Goal: Find specific fact: Find specific fact

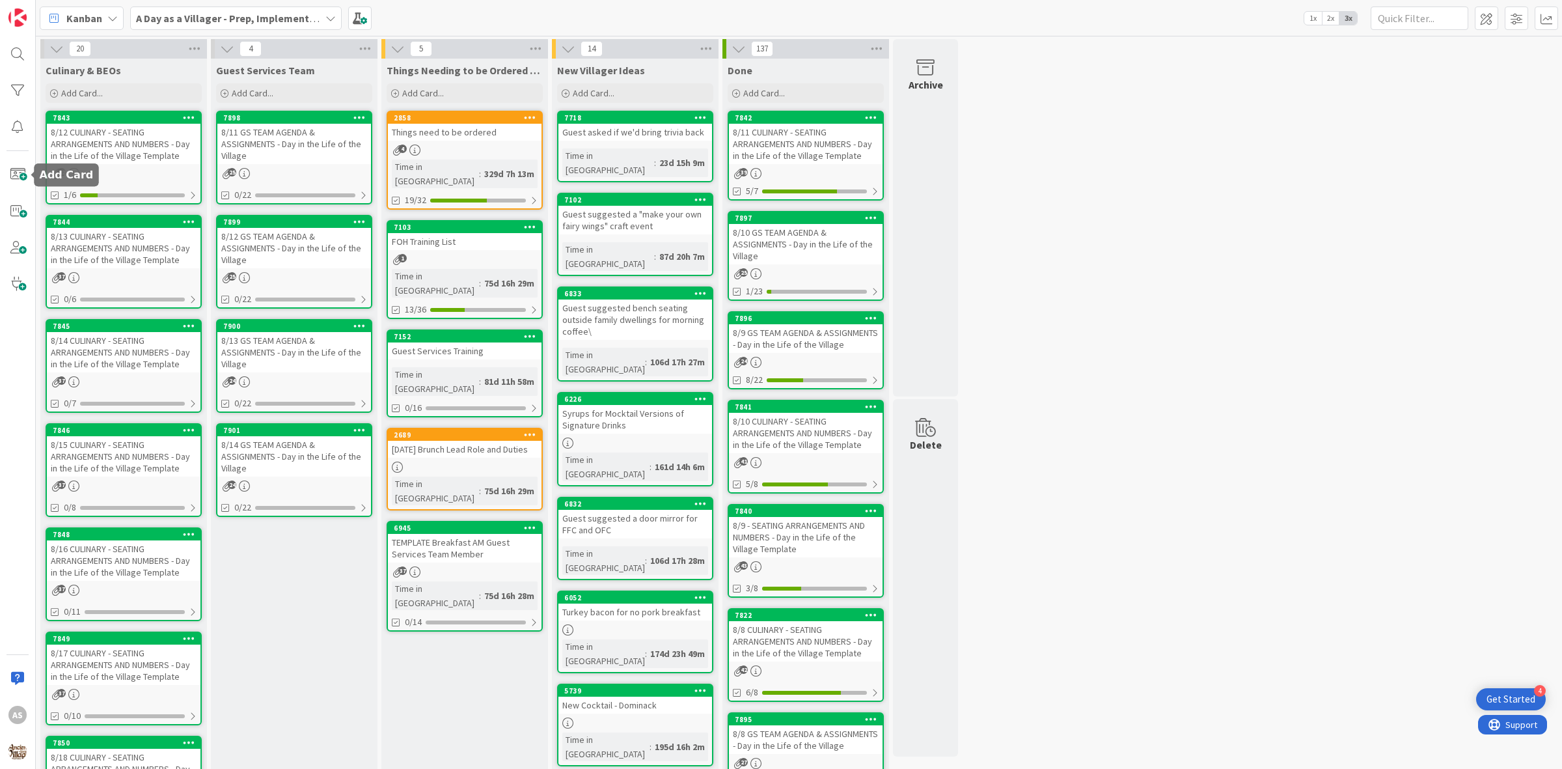
click at [75, 141] on div "8/12 CULINARY - SEATING ARRANGEMENTS AND NUMBERS - Day in the Life of the Villa…" at bounding box center [124, 144] width 154 height 40
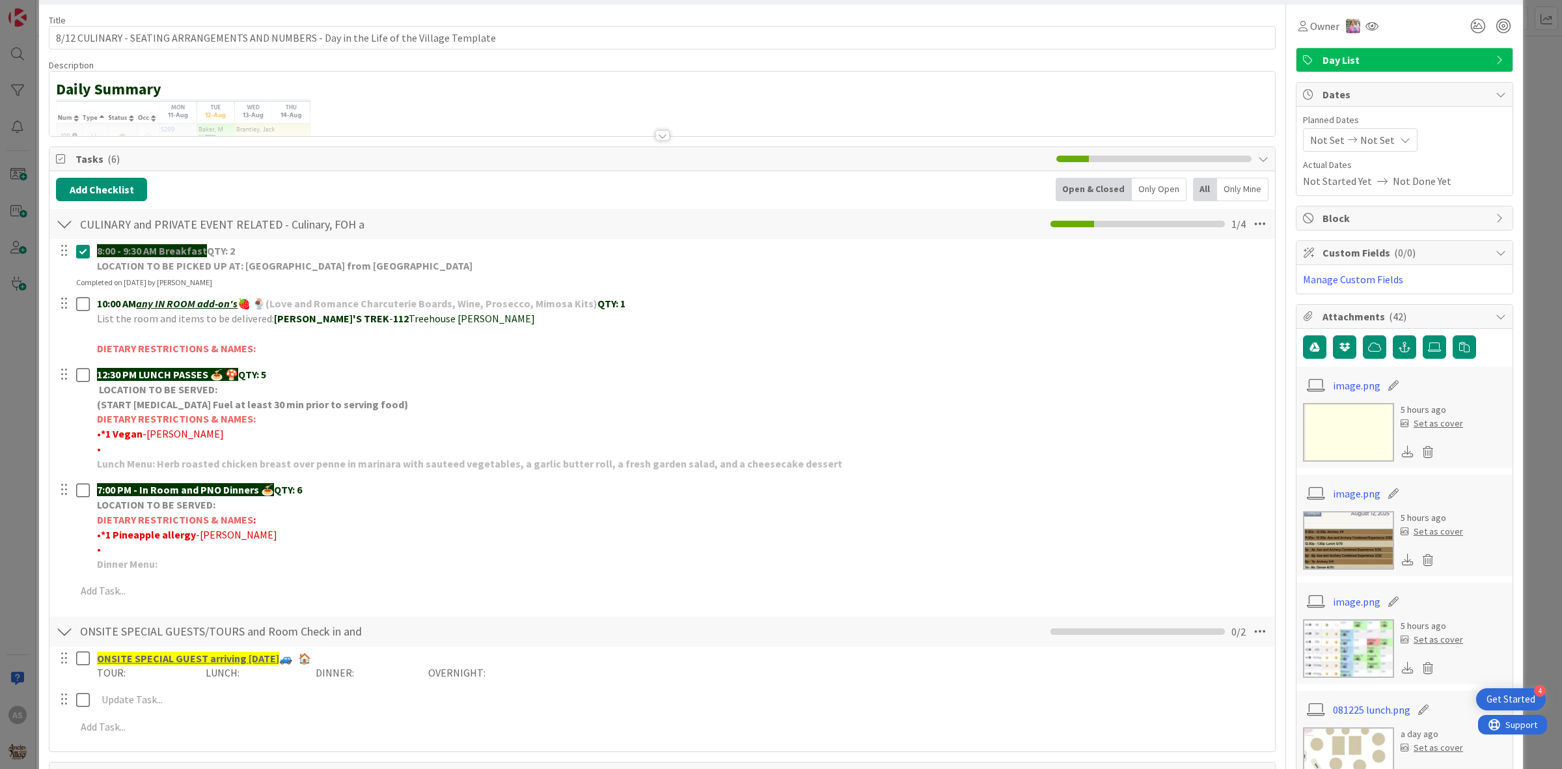
scroll to position [81, 0]
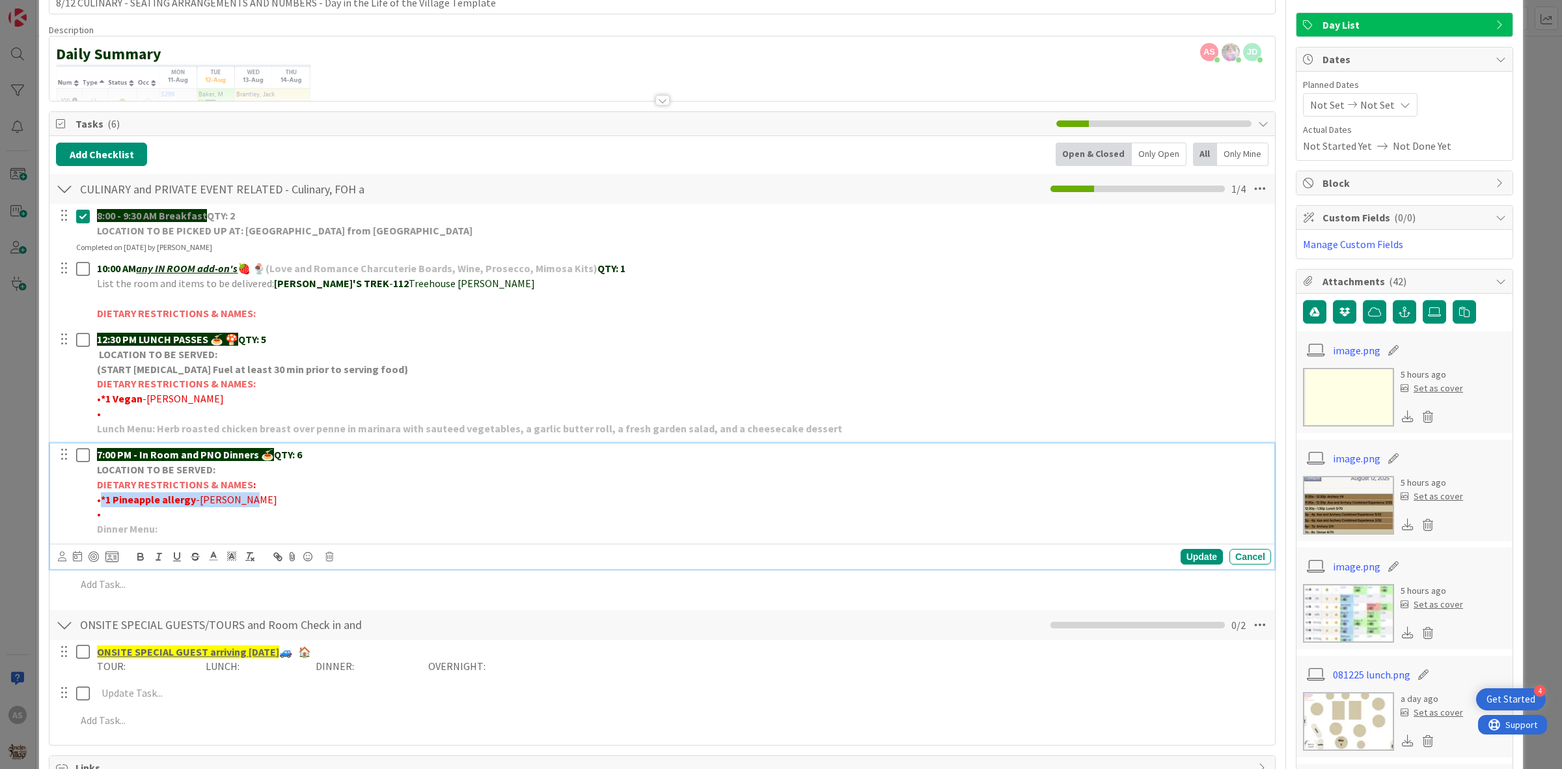
drag, startPoint x: 238, startPoint y: 503, endPoint x: 102, endPoint y: 500, distance: 136.8
click at [102, 500] on p "• *1 Pineapple allergy -[PERSON_NAME]" at bounding box center [681, 499] width 1169 height 15
copy p "*1 Pineapple allergy -[PERSON_NAME]"
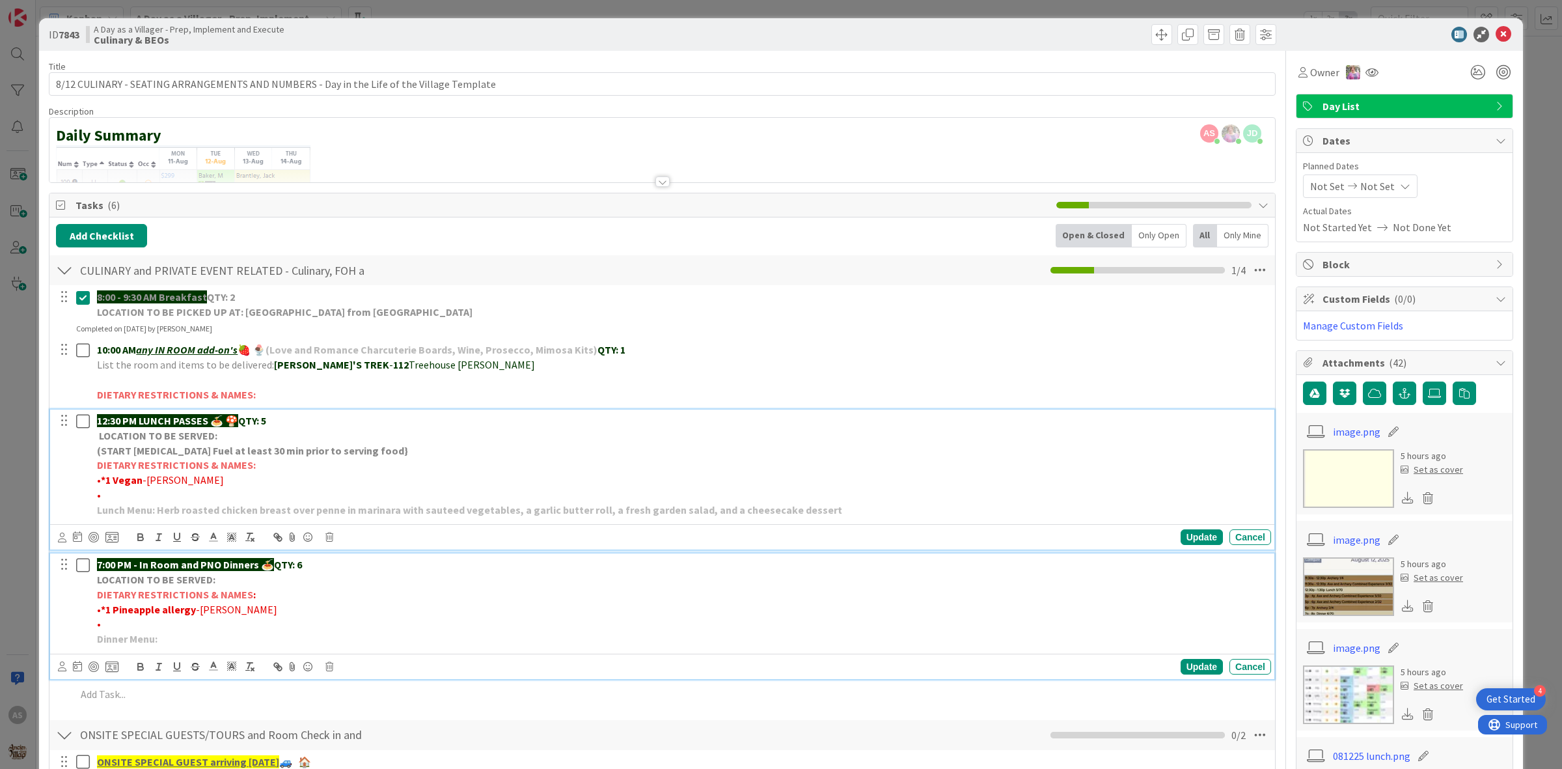
click at [658, 431] on p "LOCATION TO BE SERVED:" at bounding box center [681, 435] width 1169 height 15
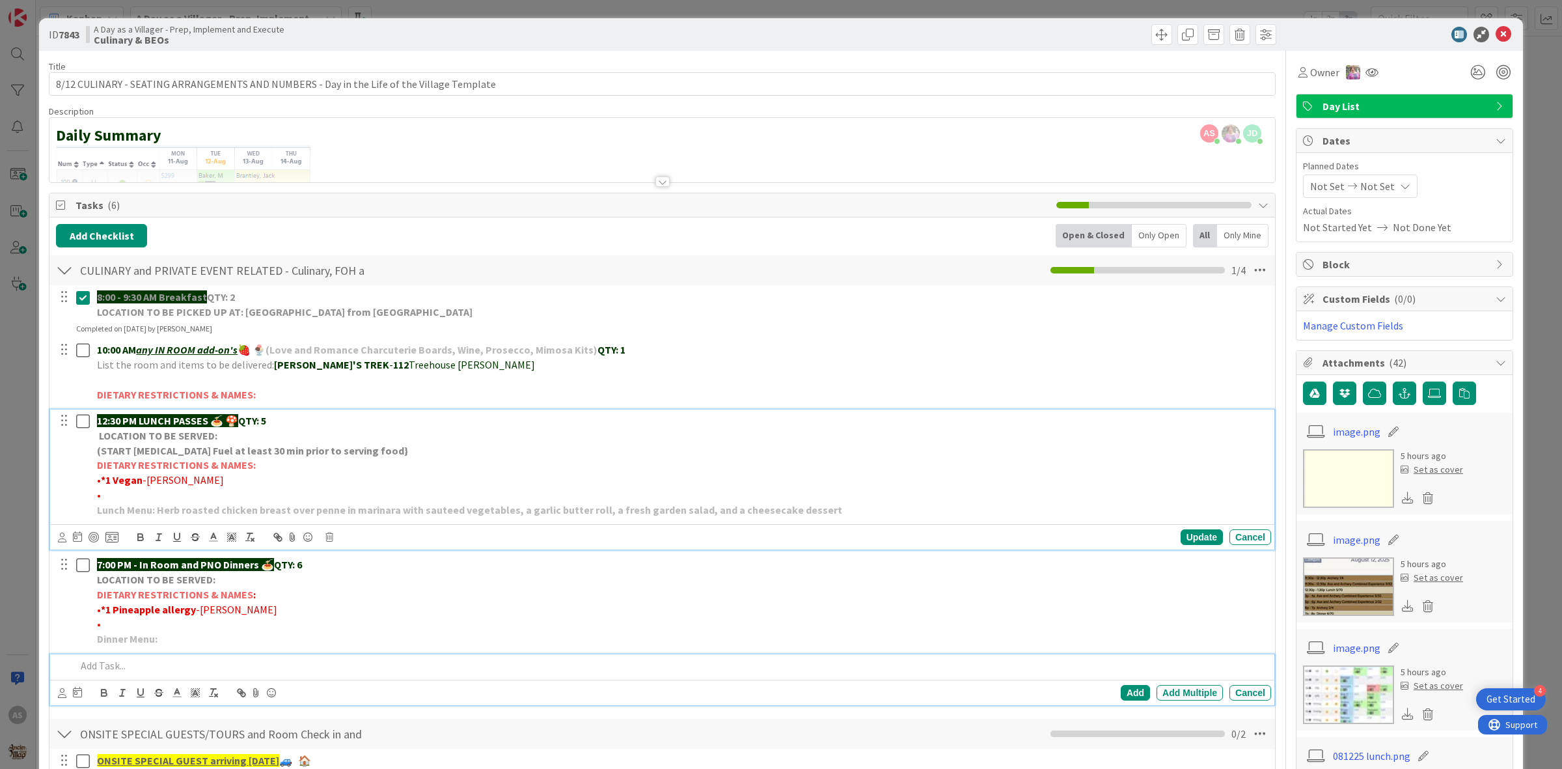
click at [401, 658] on div at bounding box center [671, 665] width 1201 height 23
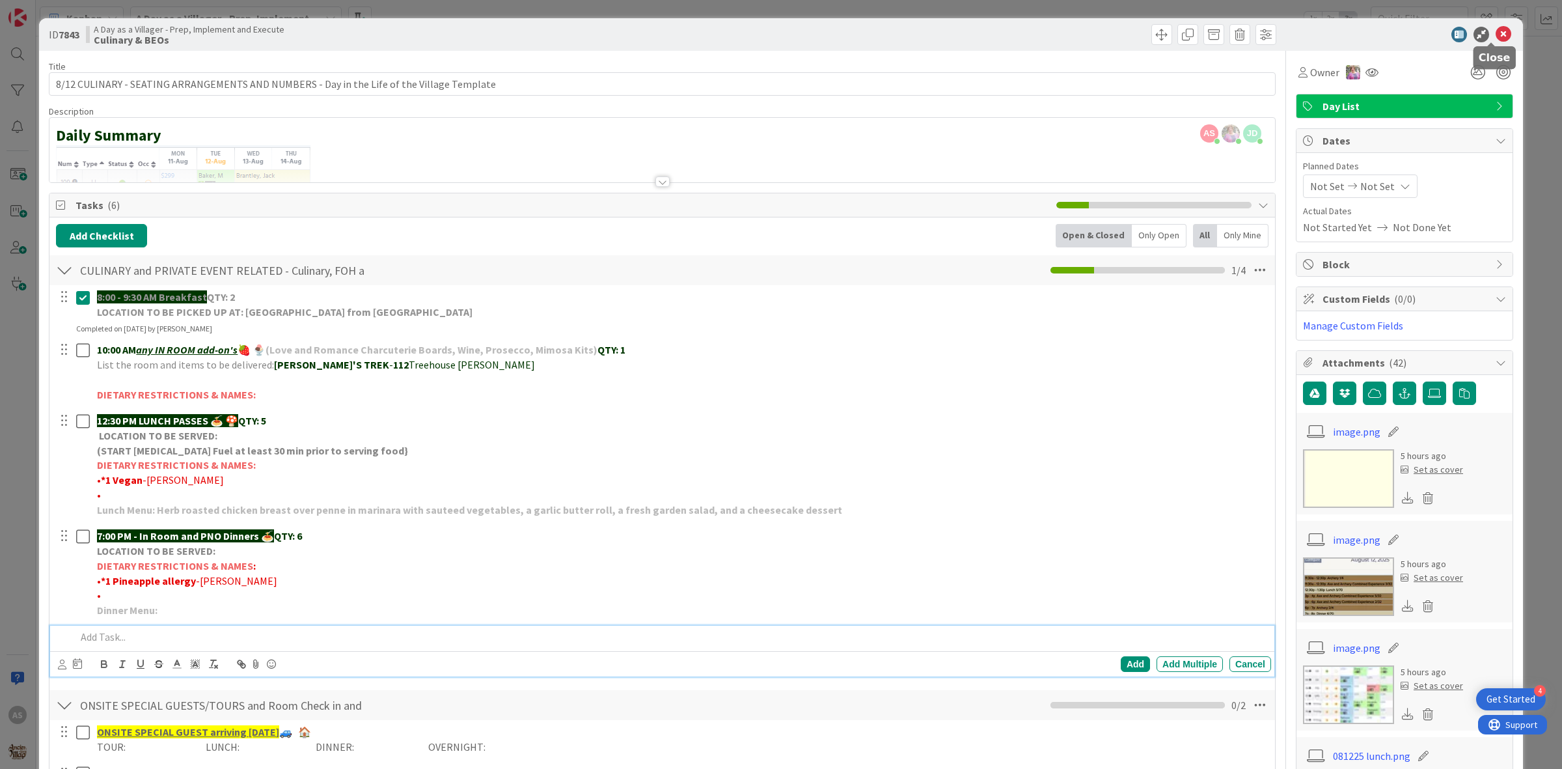
click at [1496, 40] on icon at bounding box center [1504, 35] width 16 height 16
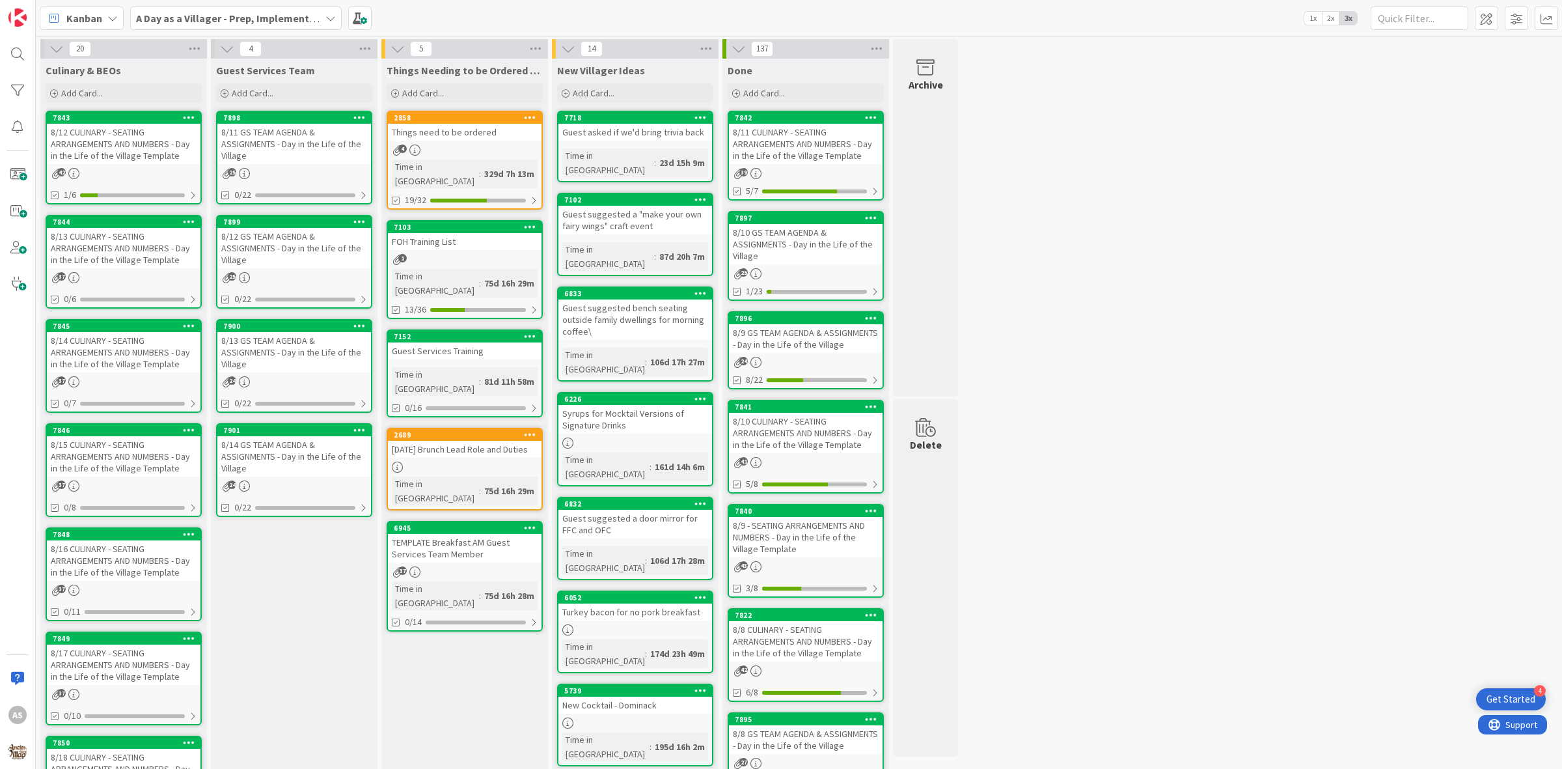
click at [96, 257] on div "8/13 CULINARY - SEATING ARRANGEMENTS AND NUMBERS - Day in the Life of the Villa…" at bounding box center [124, 248] width 154 height 40
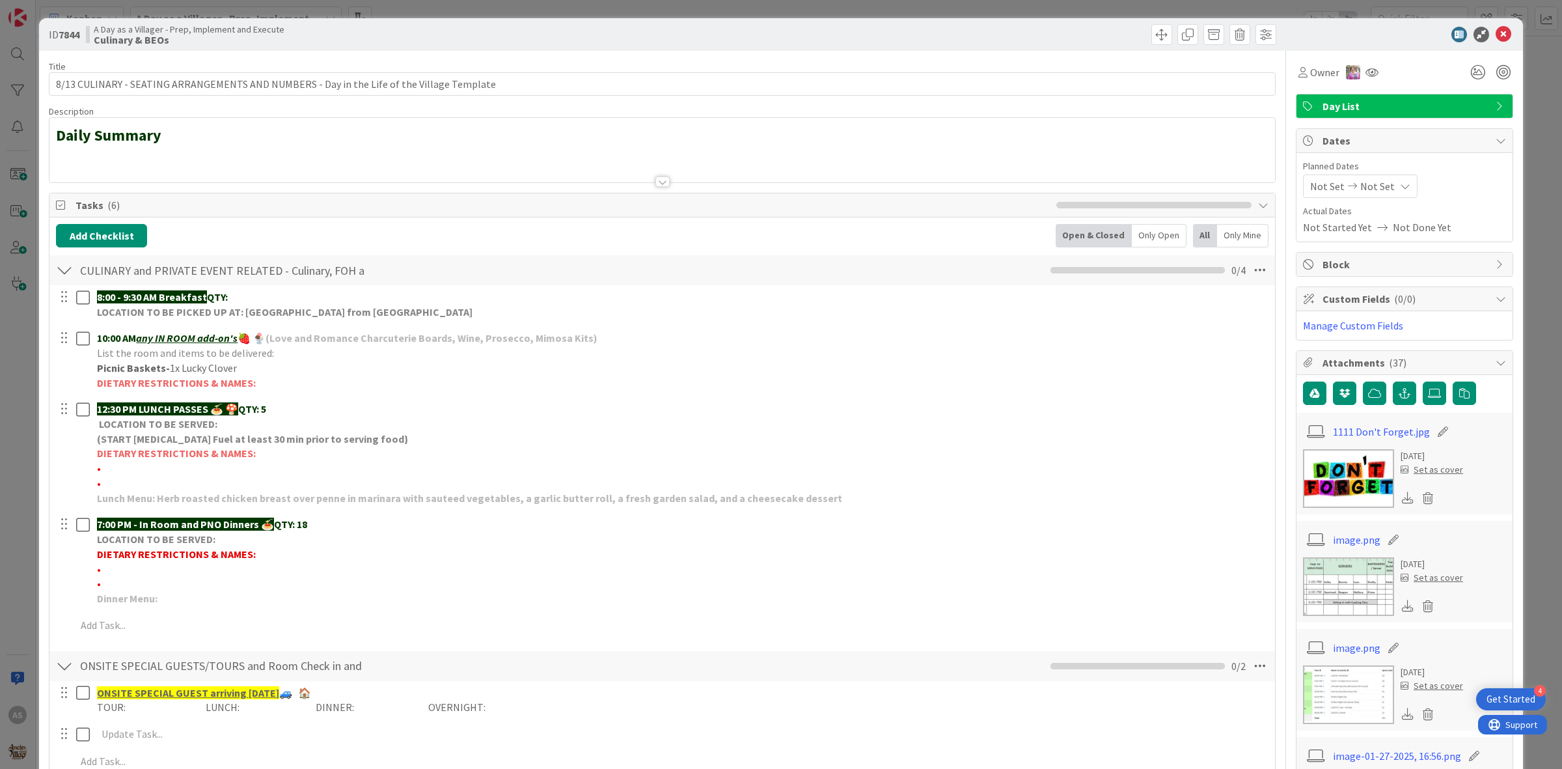
click at [1482, 35] on div at bounding box center [1398, 35] width 230 height 16
click at [1497, 27] on icon at bounding box center [1504, 35] width 16 height 16
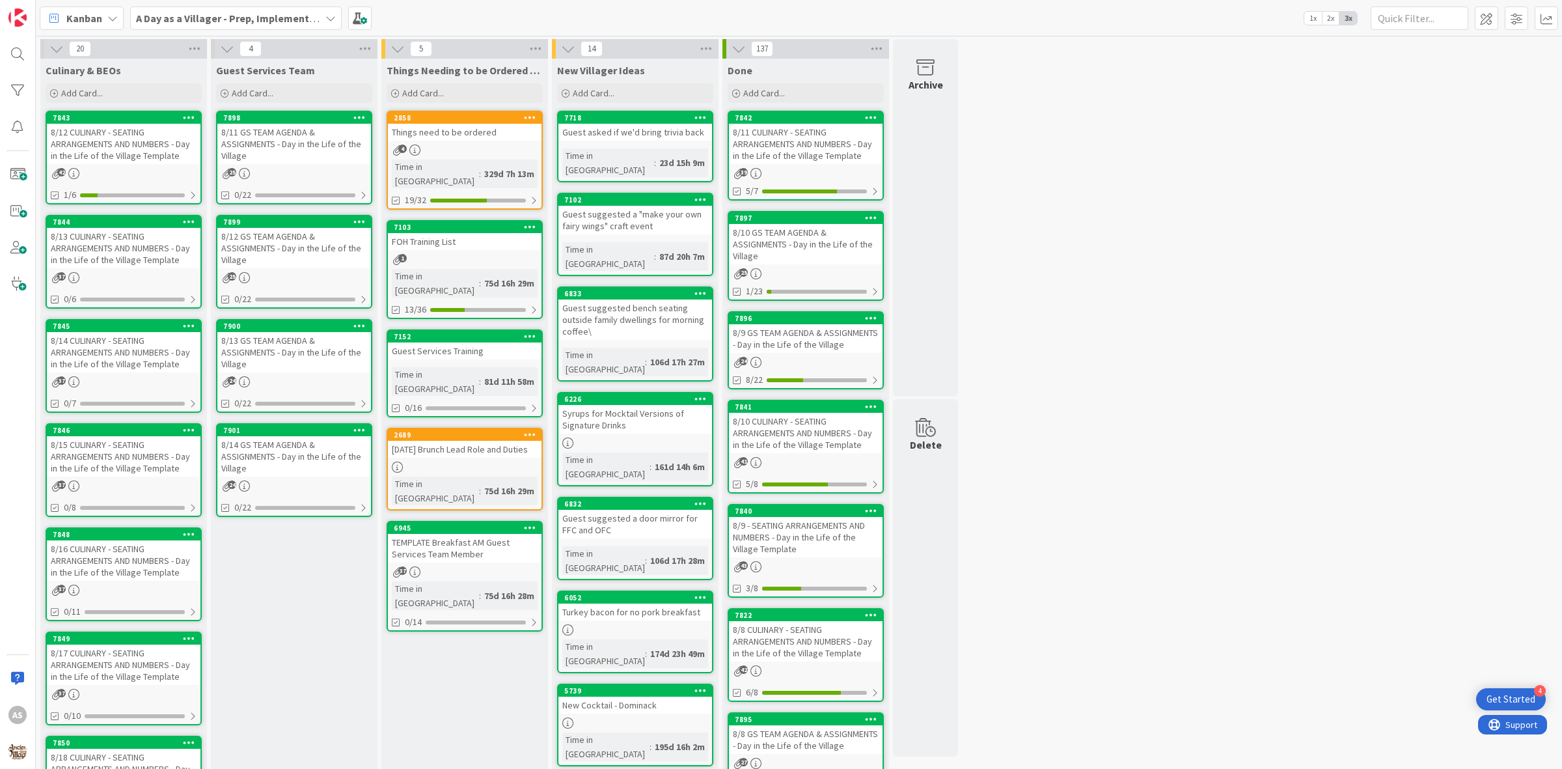
click at [109, 160] on div "8/12 CULINARY - SEATING ARRANGEMENTS AND NUMBERS - Day in the Life of the Villa…" at bounding box center [124, 144] width 154 height 40
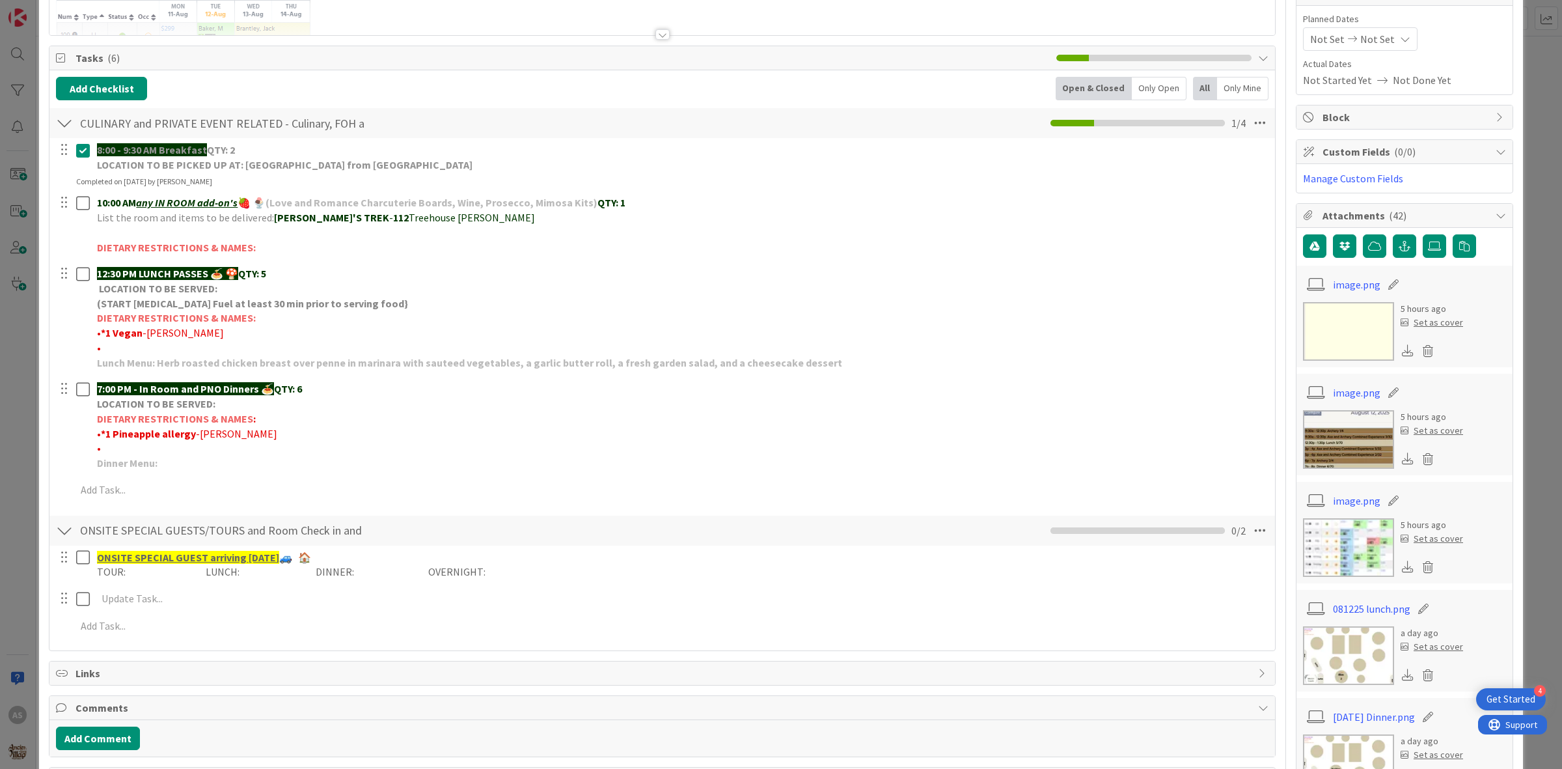
scroll to position [163, 0]
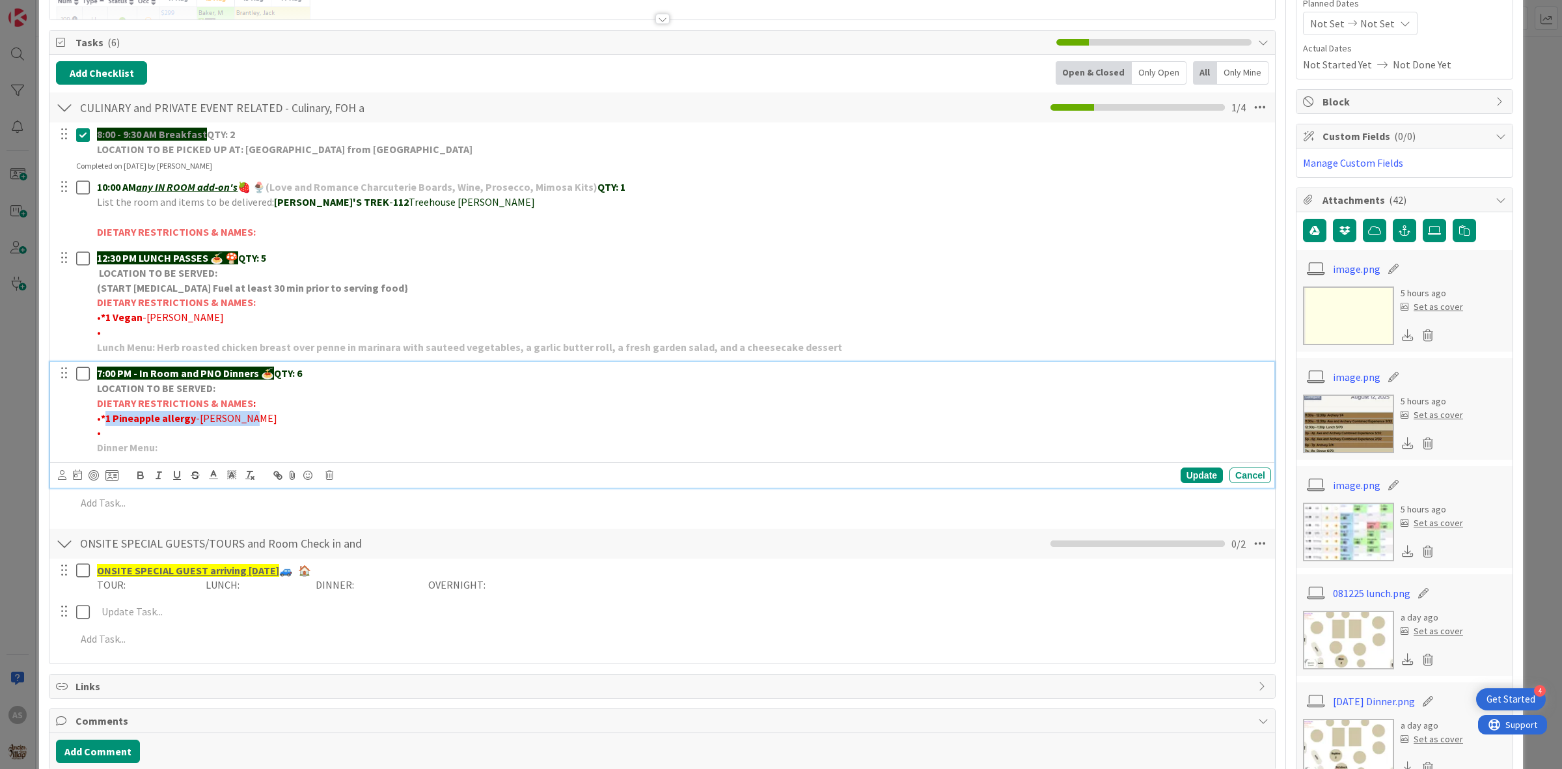
drag, startPoint x: 264, startPoint y: 415, endPoint x: 106, endPoint y: 421, distance: 157.6
click at [106, 421] on p "• *1 Pineapple allergy -[PERSON_NAME]" at bounding box center [681, 418] width 1169 height 15
copy p "1 Pineapple allergy -[PERSON_NAME]"
